Goal: Use online tool/utility: Utilize a website feature to perform a specific function

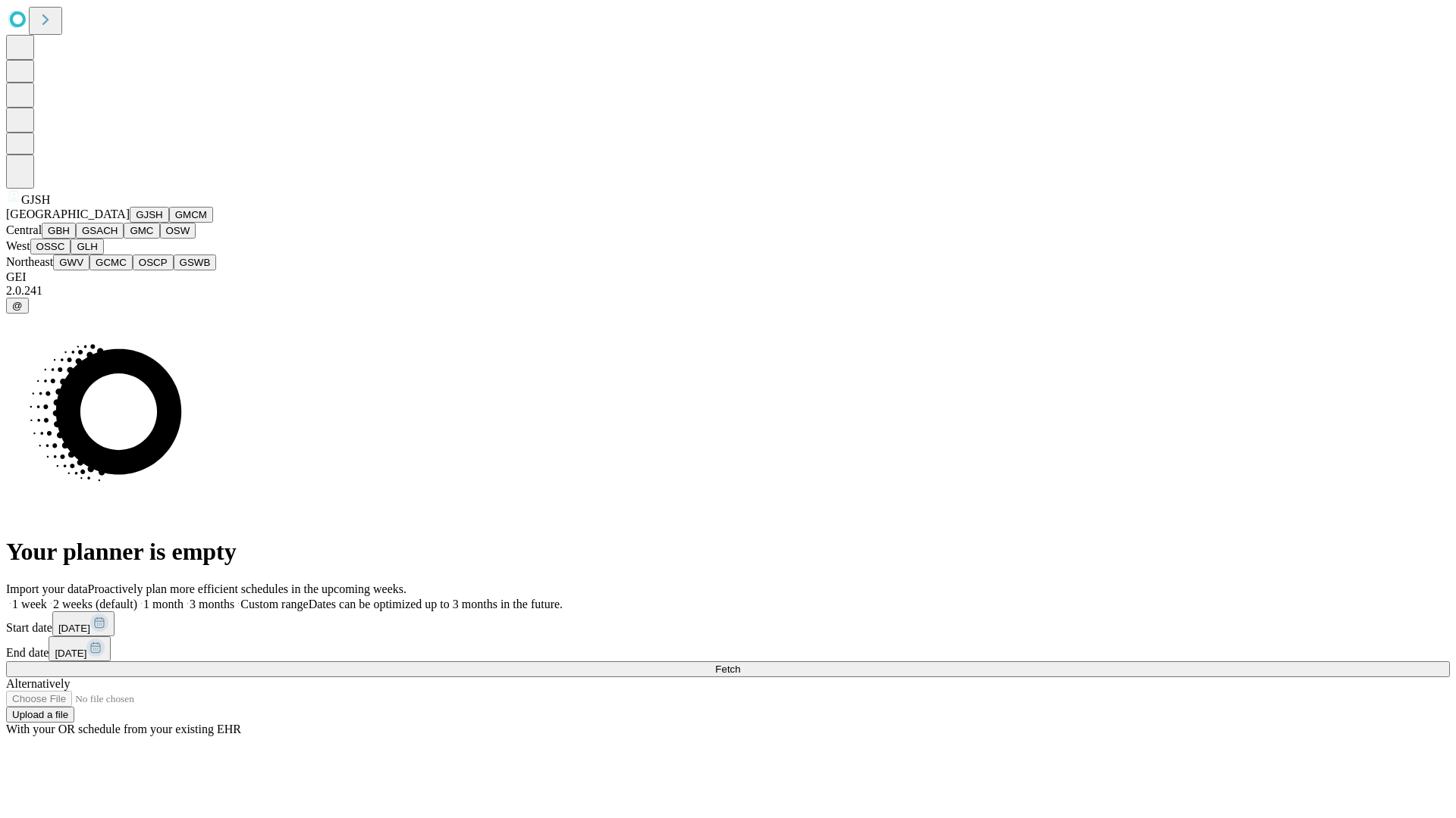
click at [129, 223] on button "GJSH" at bounding box center [149, 215] width 39 height 16
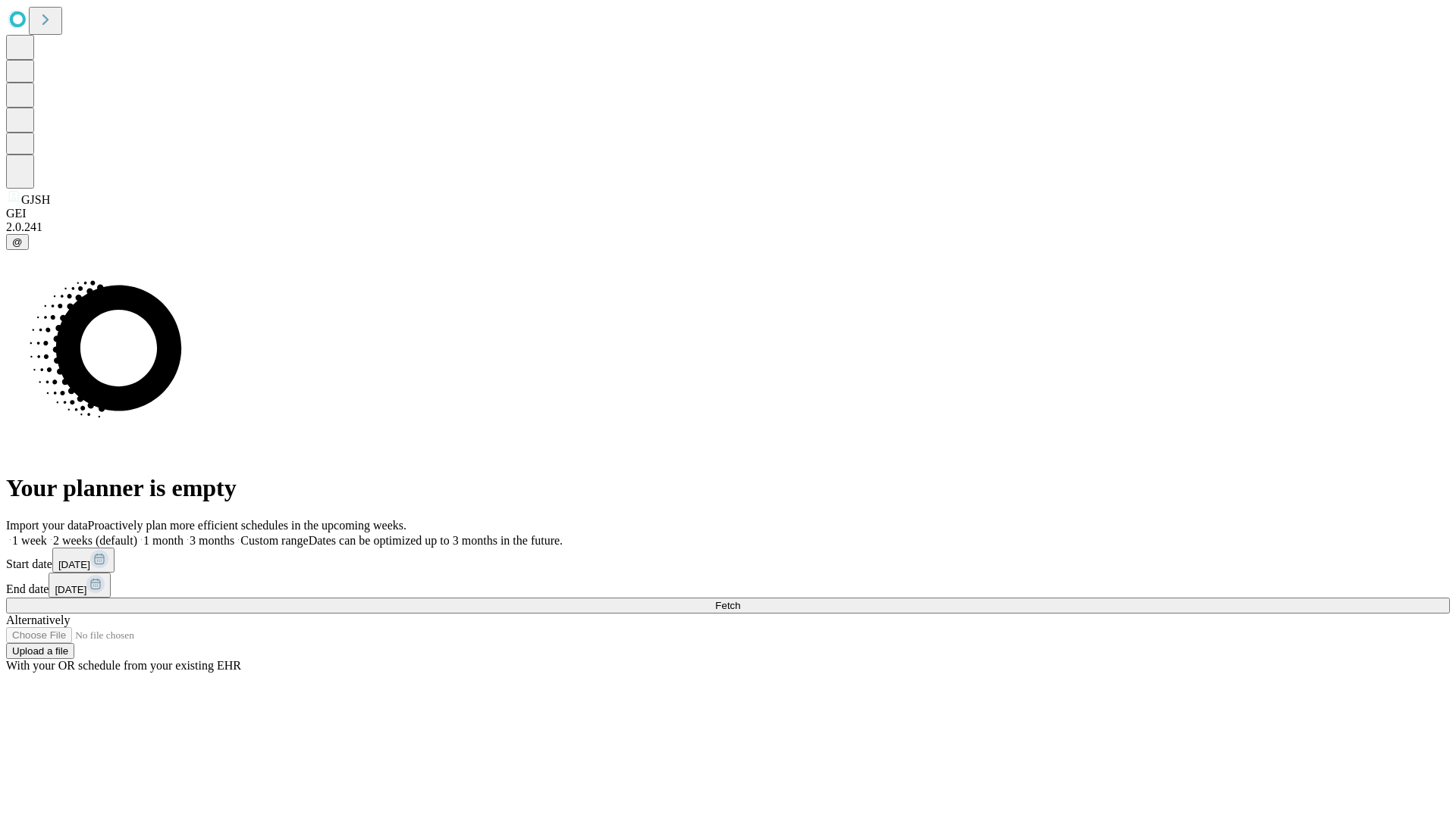
click at [137, 534] on label "2 weeks (default)" at bounding box center [92, 541] width 90 height 13
click at [740, 601] on span "Fetch" at bounding box center [728, 606] width 25 height 11
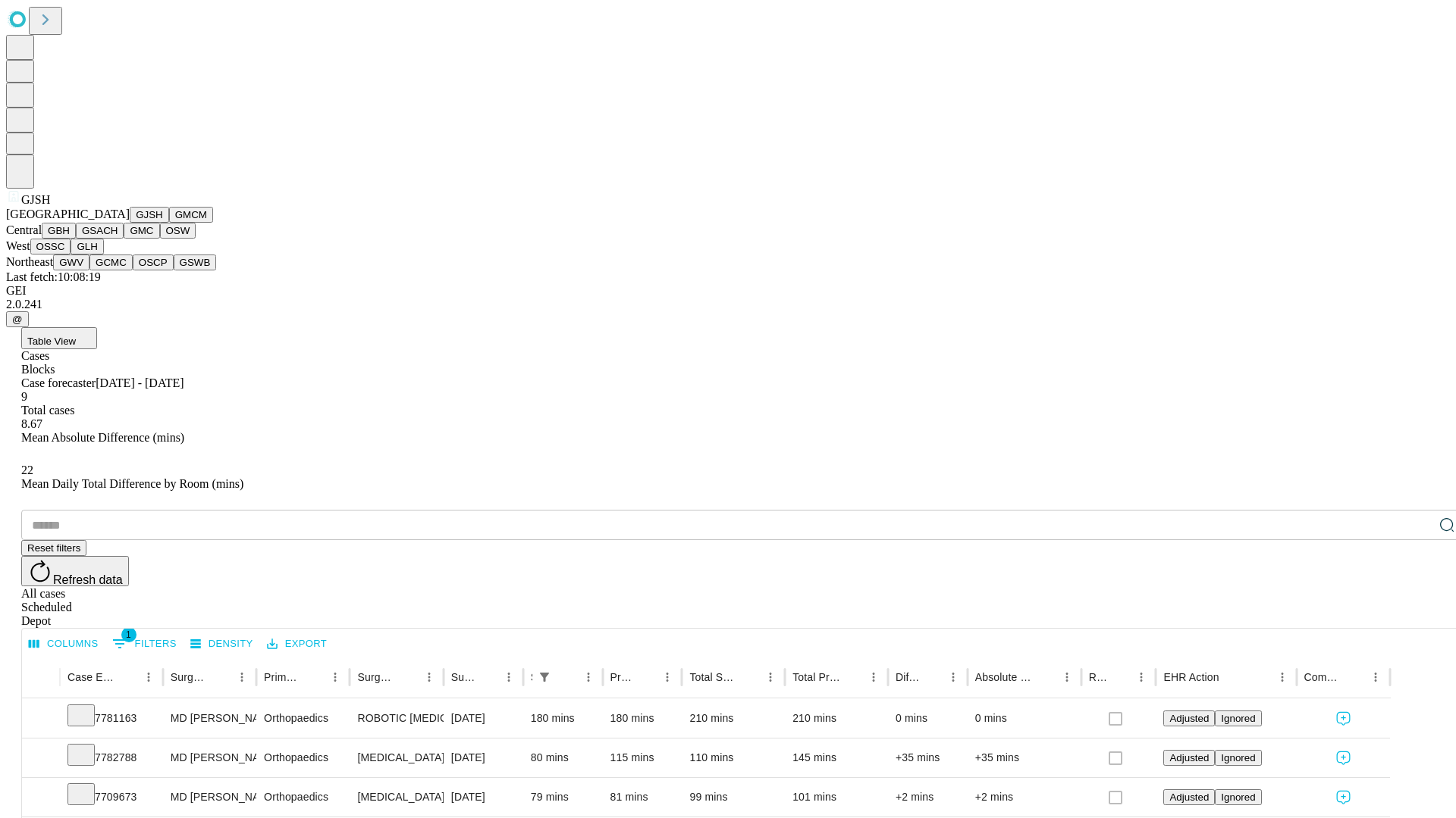
click at [169, 223] on button "GMCM" at bounding box center [190, 215] width 44 height 16
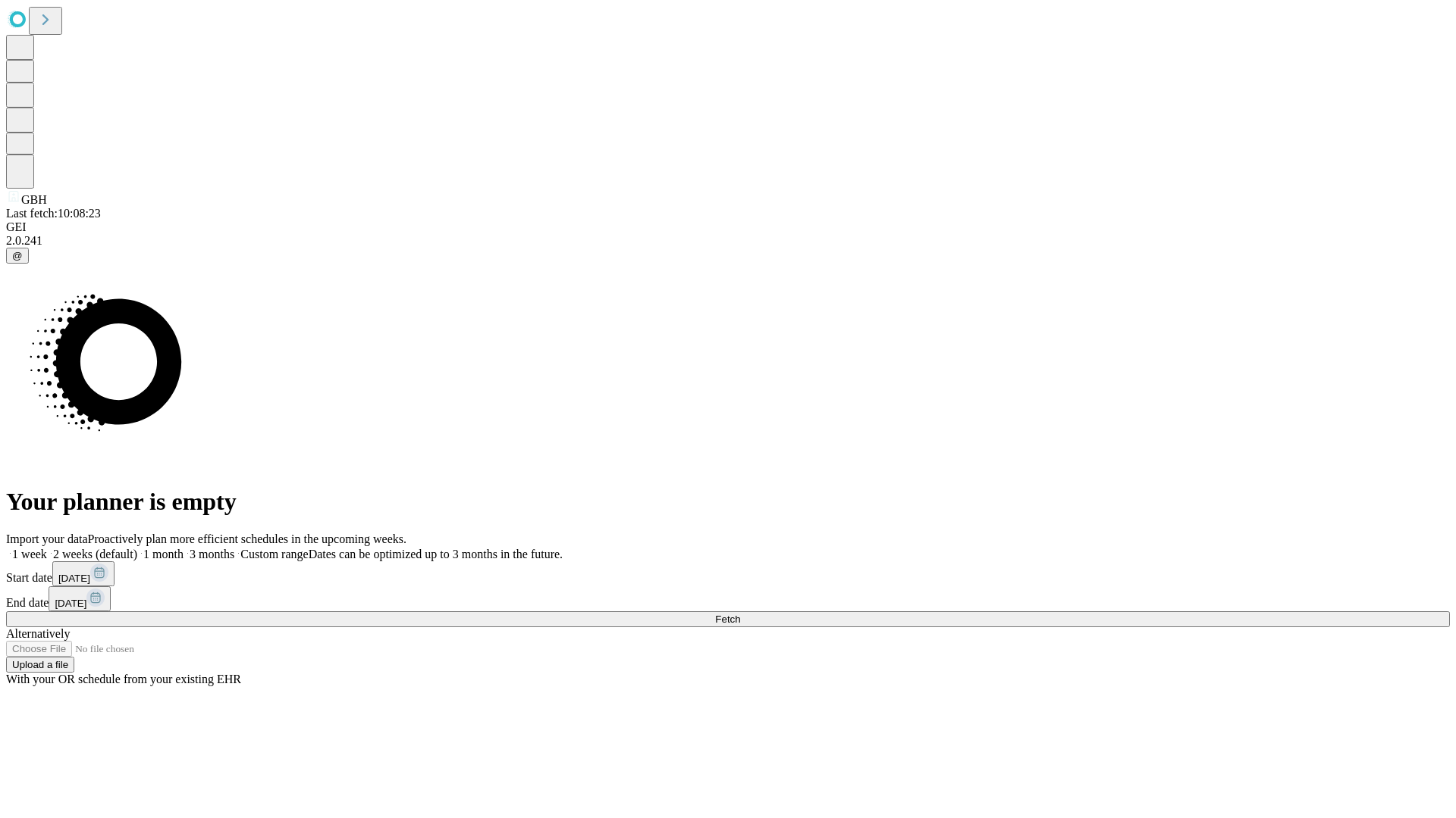
click at [137, 548] on label "2 weeks (default)" at bounding box center [92, 555] width 90 height 13
click at [740, 614] on span "Fetch" at bounding box center [728, 619] width 25 height 11
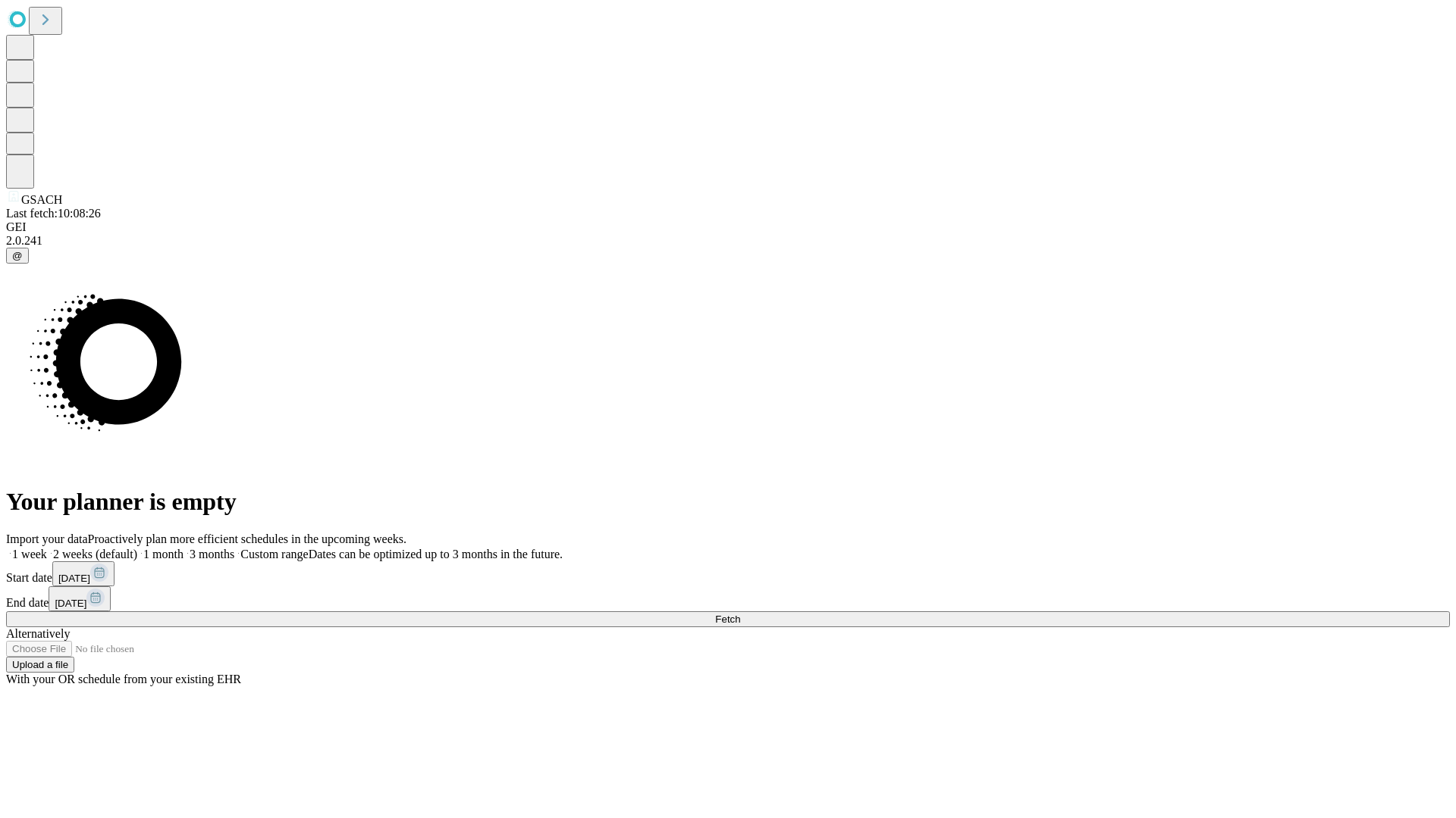
click at [137, 548] on label "2 weeks (default)" at bounding box center [92, 555] width 90 height 13
click at [740, 614] on span "Fetch" at bounding box center [728, 619] width 25 height 11
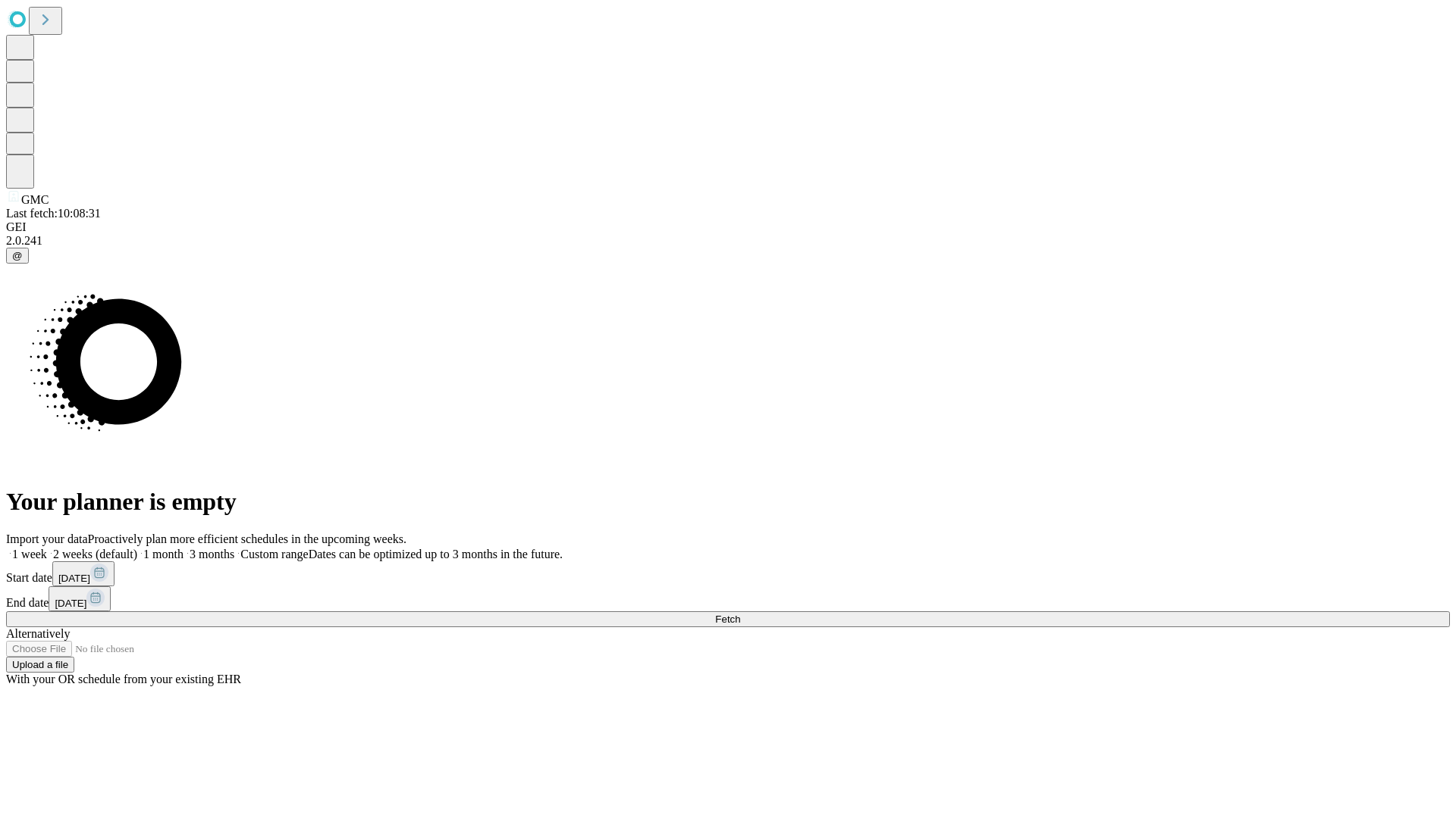
click at [137, 548] on label "2 weeks (default)" at bounding box center [92, 555] width 90 height 13
click at [740, 614] on span "Fetch" at bounding box center [728, 619] width 25 height 11
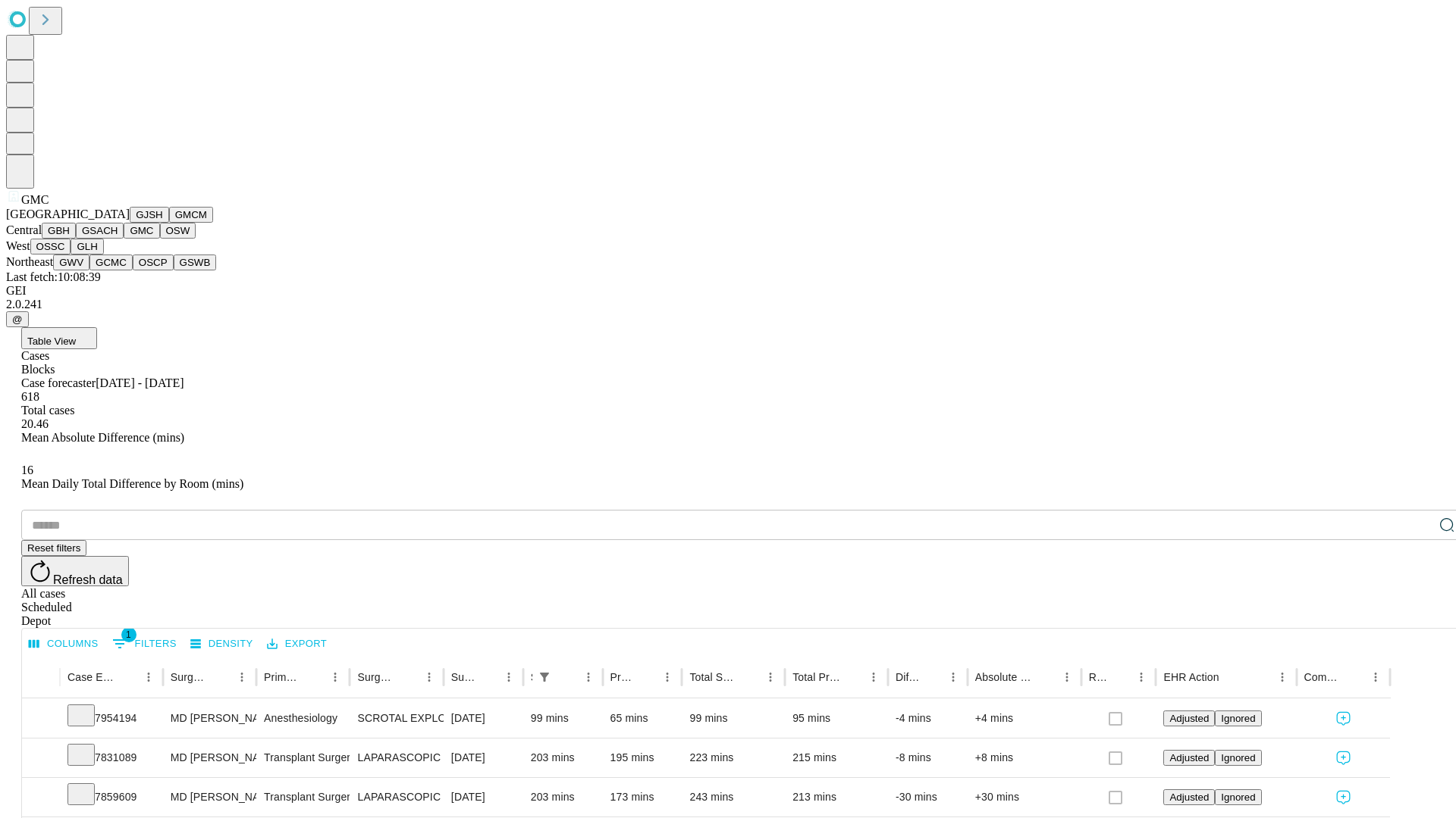
click at [160, 239] on button "OSW" at bounding box center [178, 231] width 37 height 16
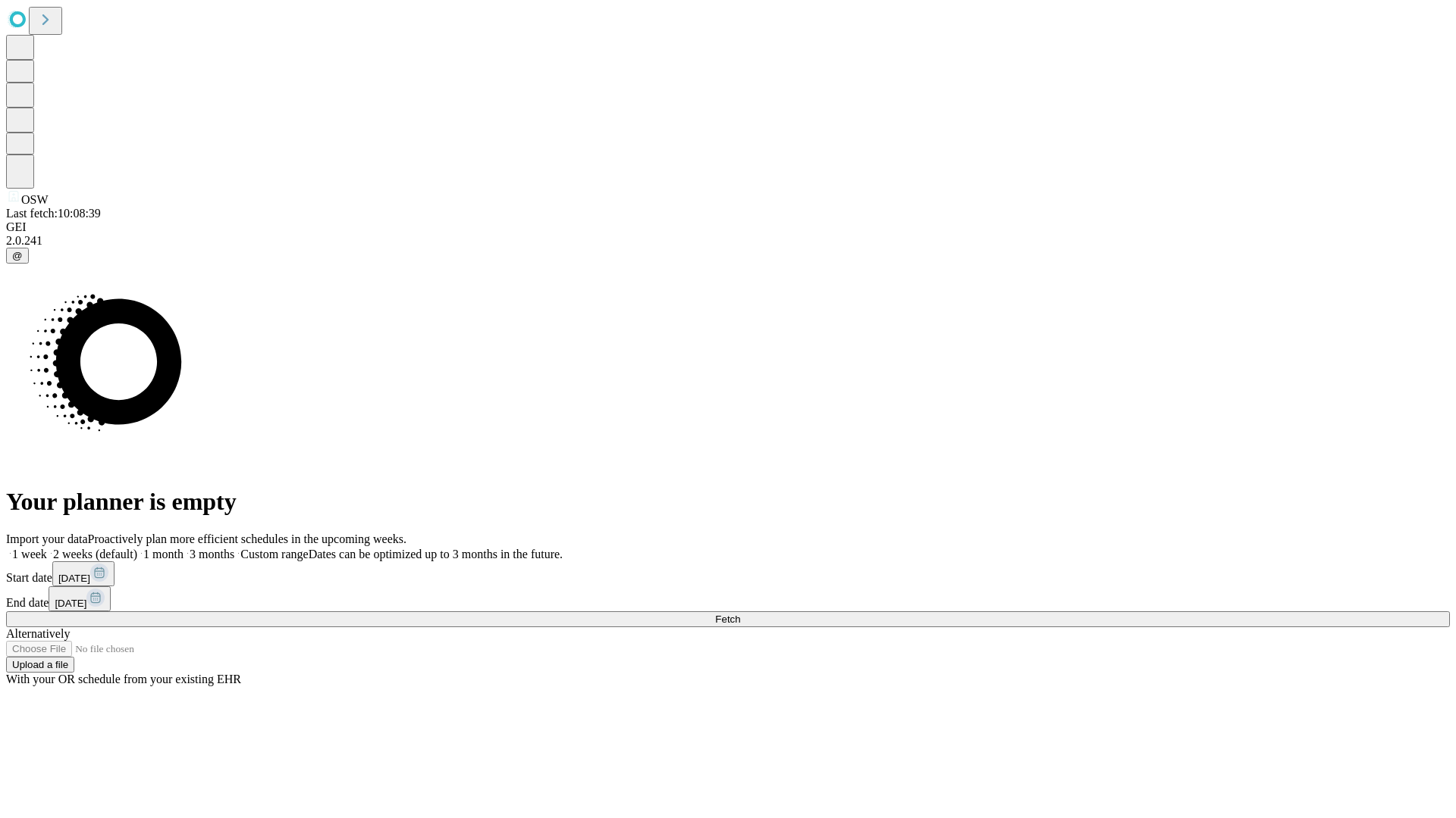
click at [137, 548] on label "2 weeks (default)" at bounding box center [92, 555] width 90 height 13
click at [740, 614] on span "Fetch" at bounding box center [728, 619] width 25 height 11
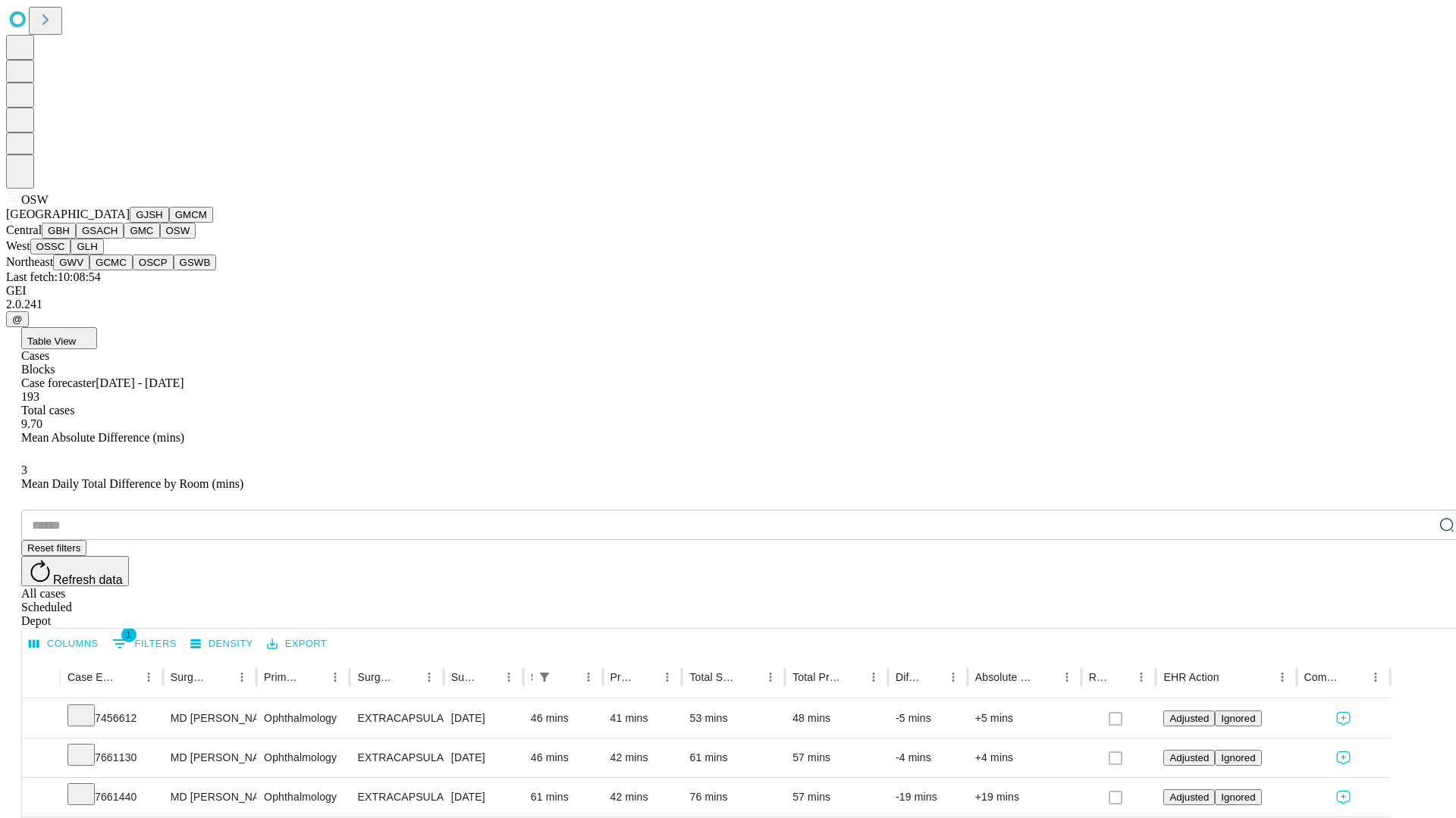
click at [71, 255] on button "OSSC" at bounding box center [51, 246] width 41 height 16
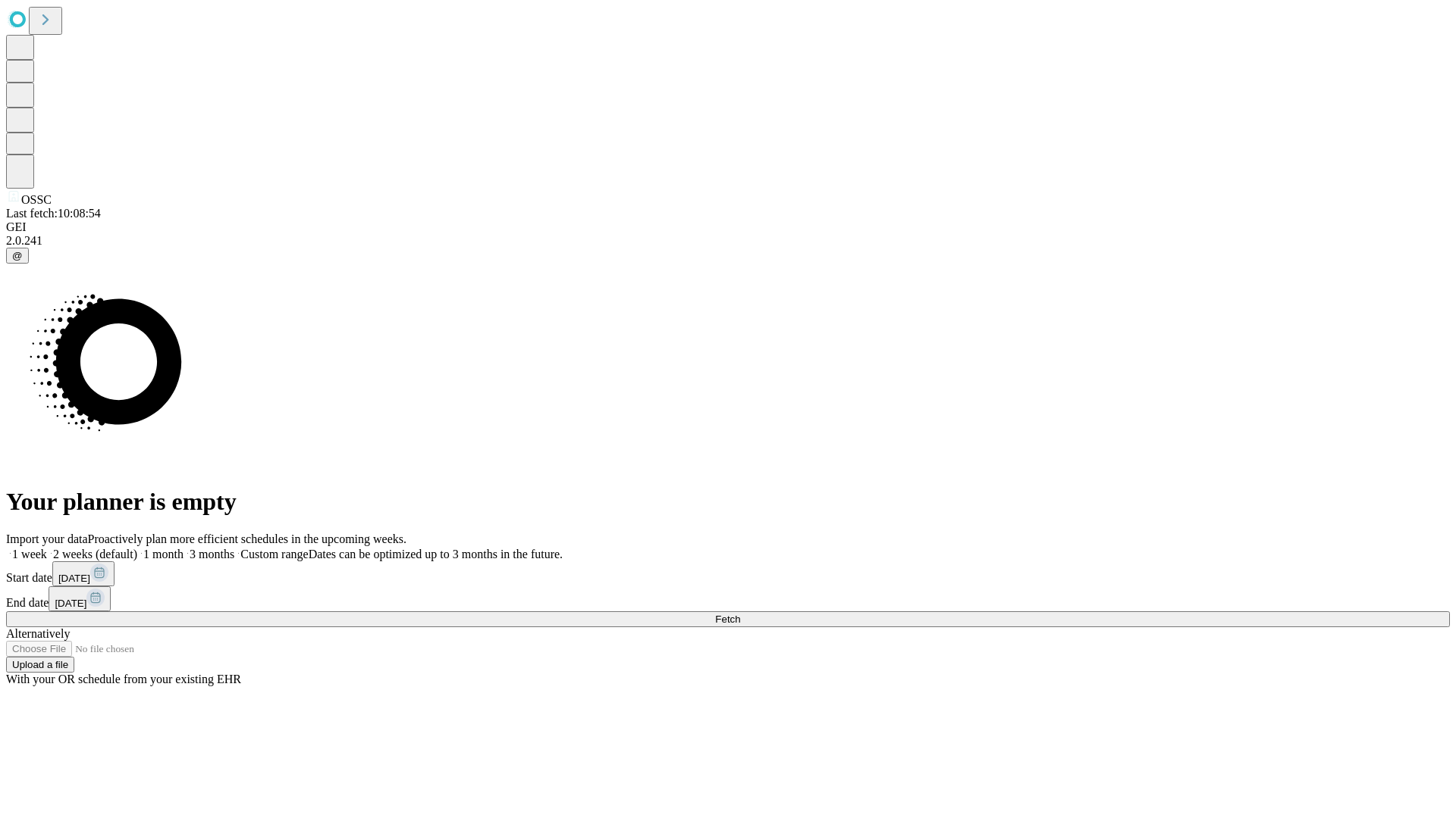
click at [137, 548] on label "2 weeks (default)" at bounding box center [92, 555] width 90 height 13
click at [740, 614] on span "Fetch" at bounding box center [728, 619] width 25 height 11
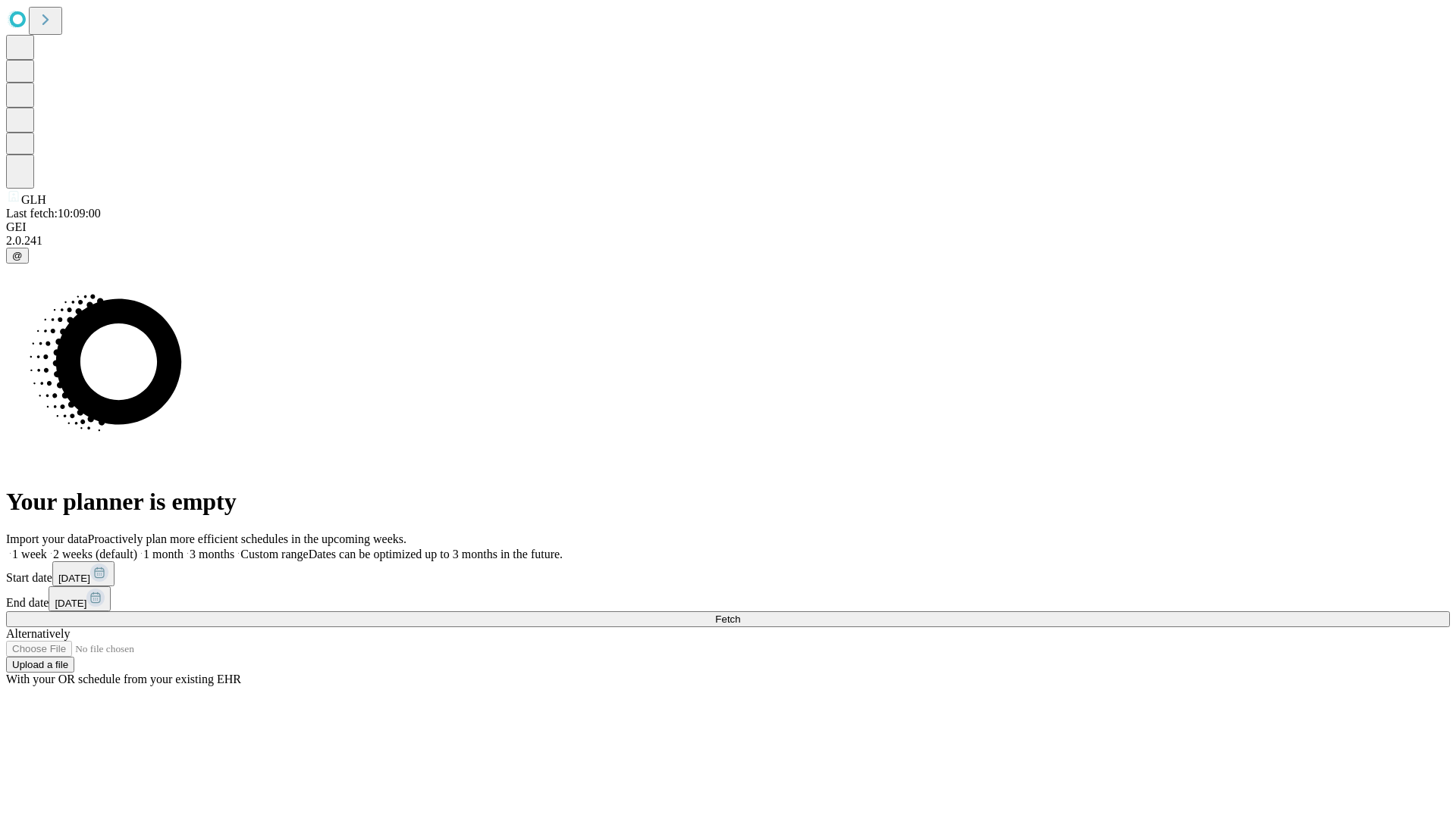
click at [137, 548] on label "2 weeks (default)" at bounding box center [92, 555] width 90 height 13
click at [740, 614] on span "Fetch" at bounding box center [728, 619] width 25 height 11
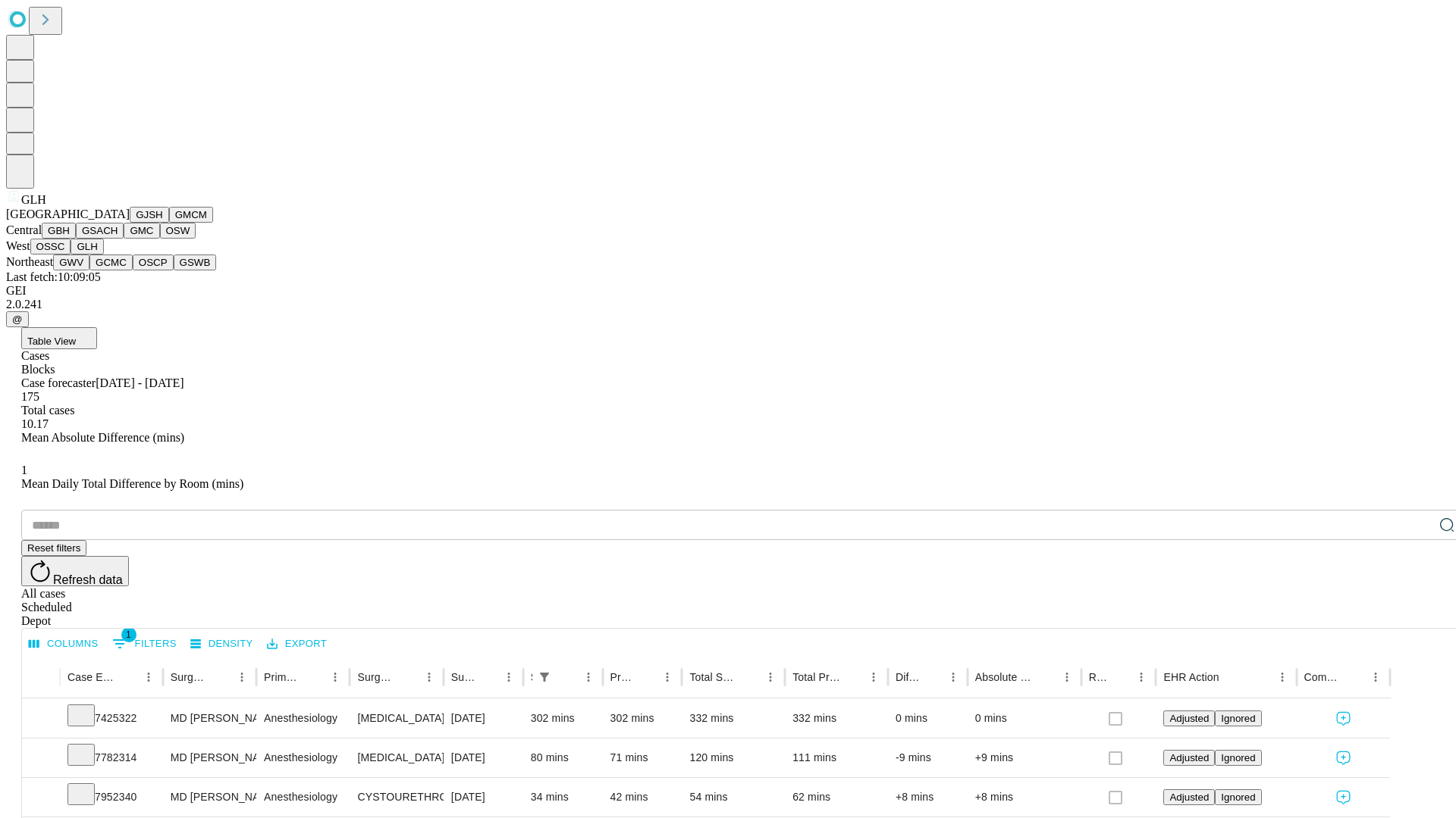
click at [89, 271] on button "GWV" at bounding box center [71, 262] width 37 height 16
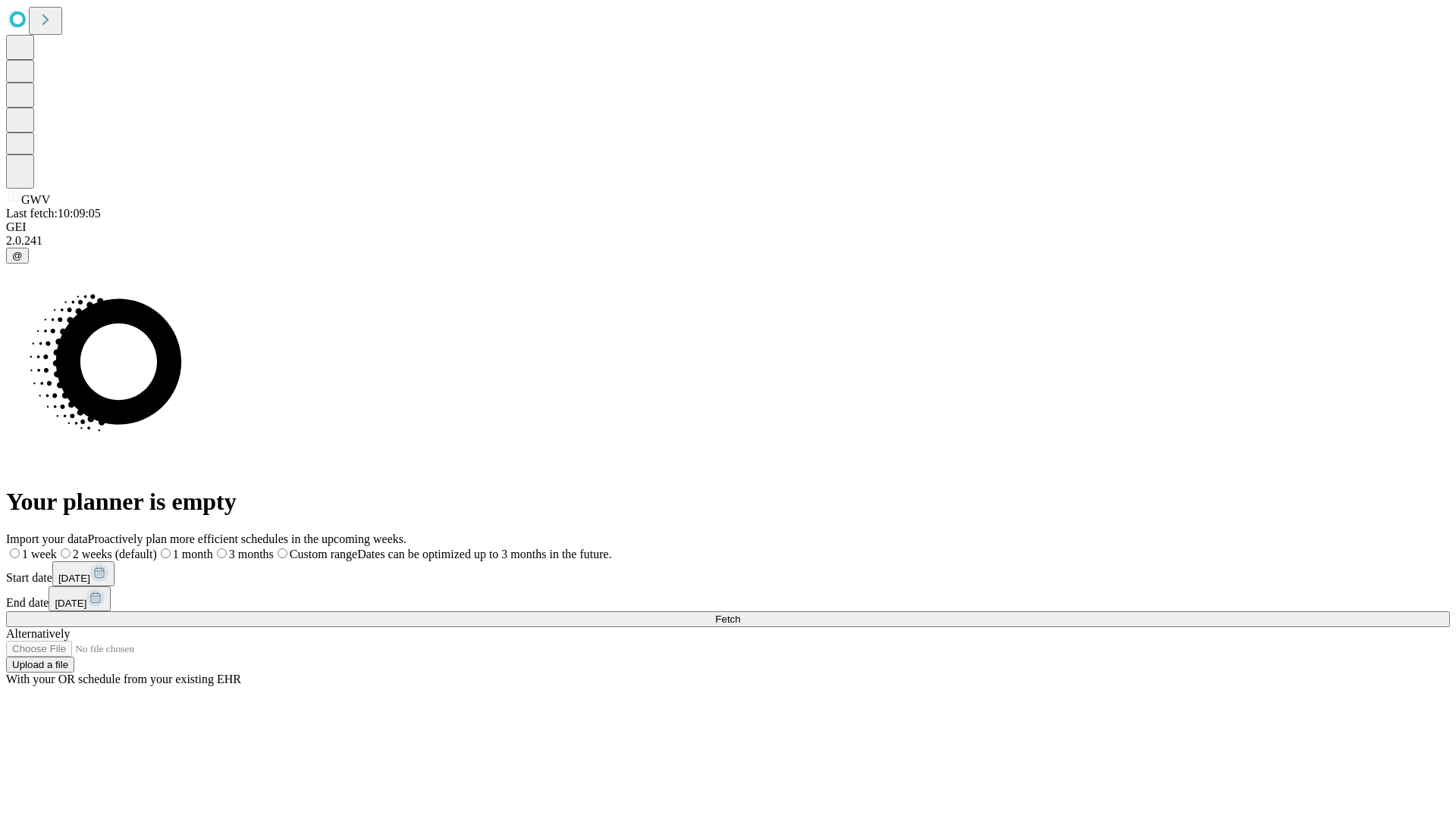
click at [157, 548] on label "2 weeks (default)" at bounding box center [107, 555] width 100 height 13
click at [740, 614] on span "Fetch" at bounding box center [728, 619] width 25 height 11
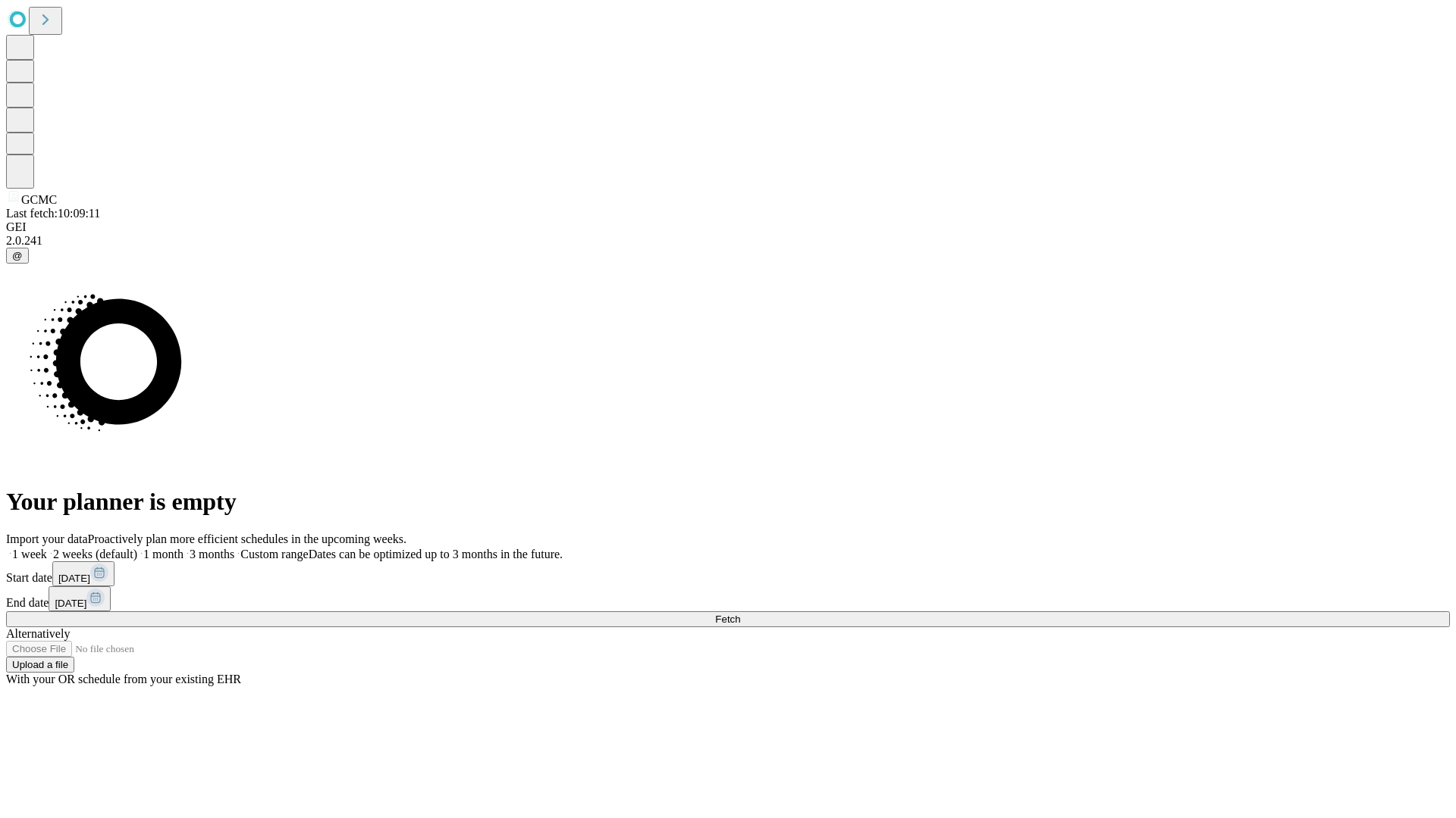
click at [137, 548] on label "2 weeks (default)" at bounding box center [92, 555] width 90 height 13
click at [740, 614] on span "Fetch" at bounding box center [728, 619] width 25 height 11
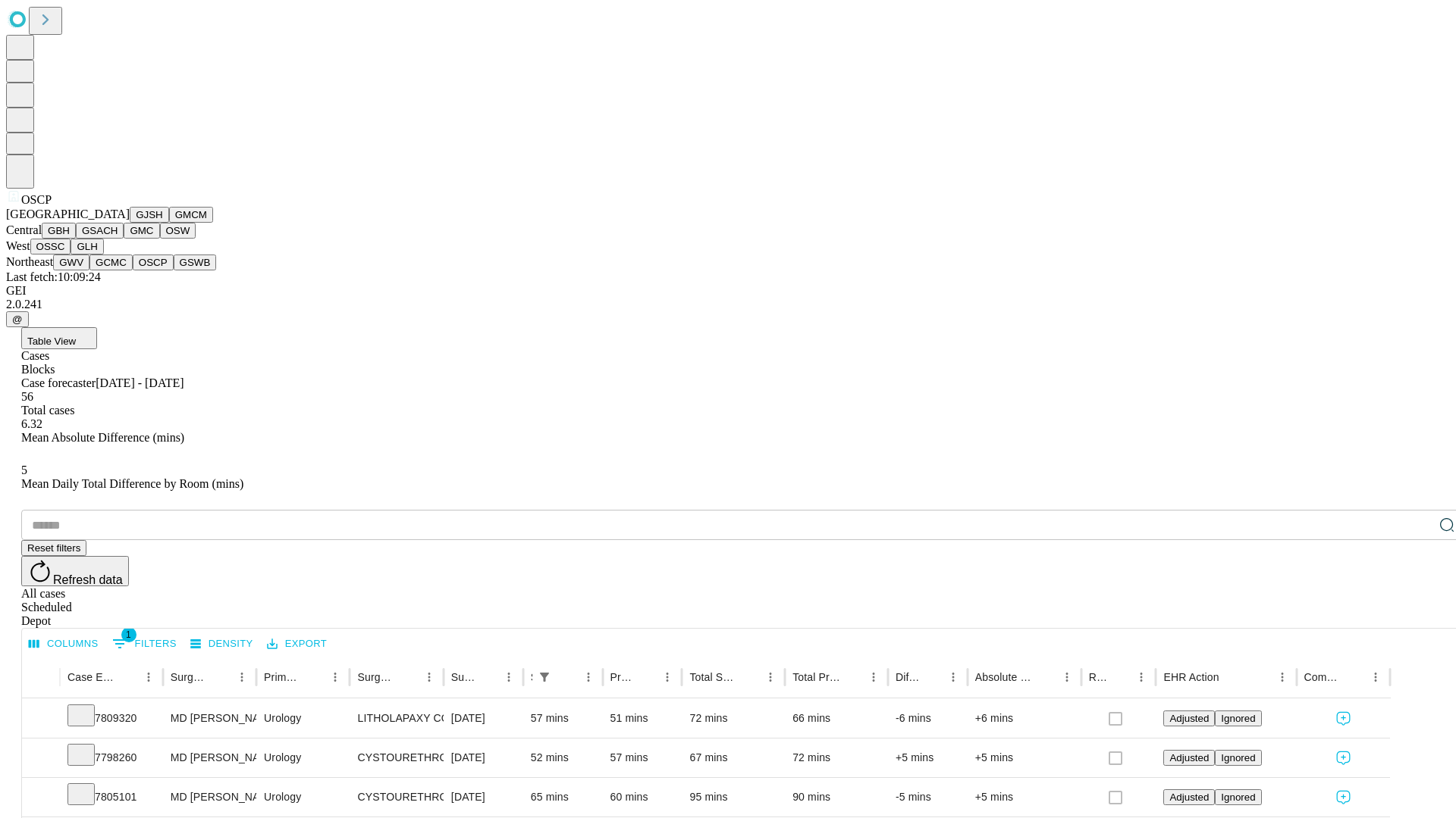
click at [173, 271] on button "GSWB" at bounding box center [195, 262] width 43 height 16
